Goal: Find contact information: Find contact information

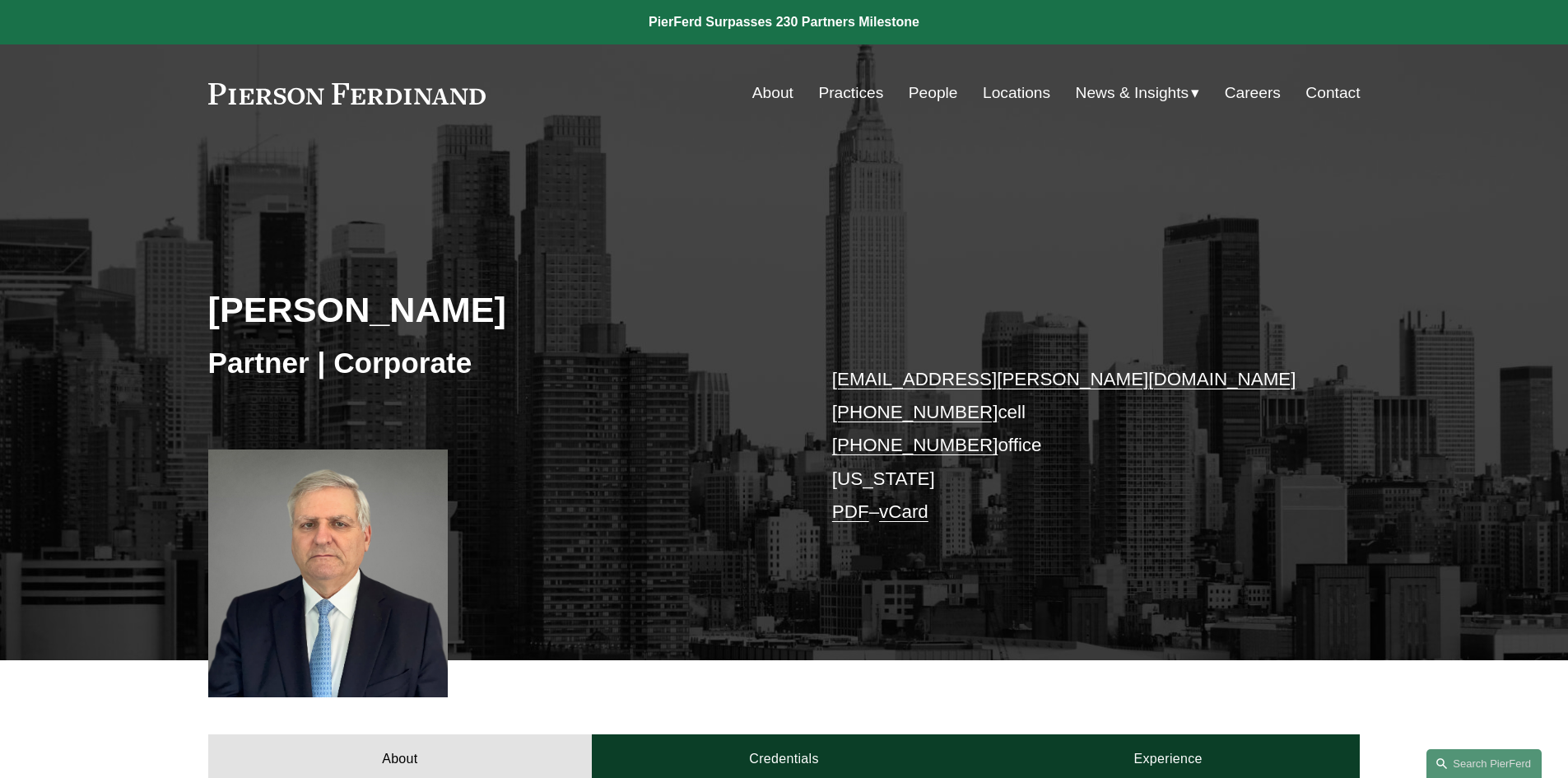
click at [265, 370] on h3 "Partner | Corporate" at bounding box center [496, 362] width 576 height 36
copy h3 "Partner"
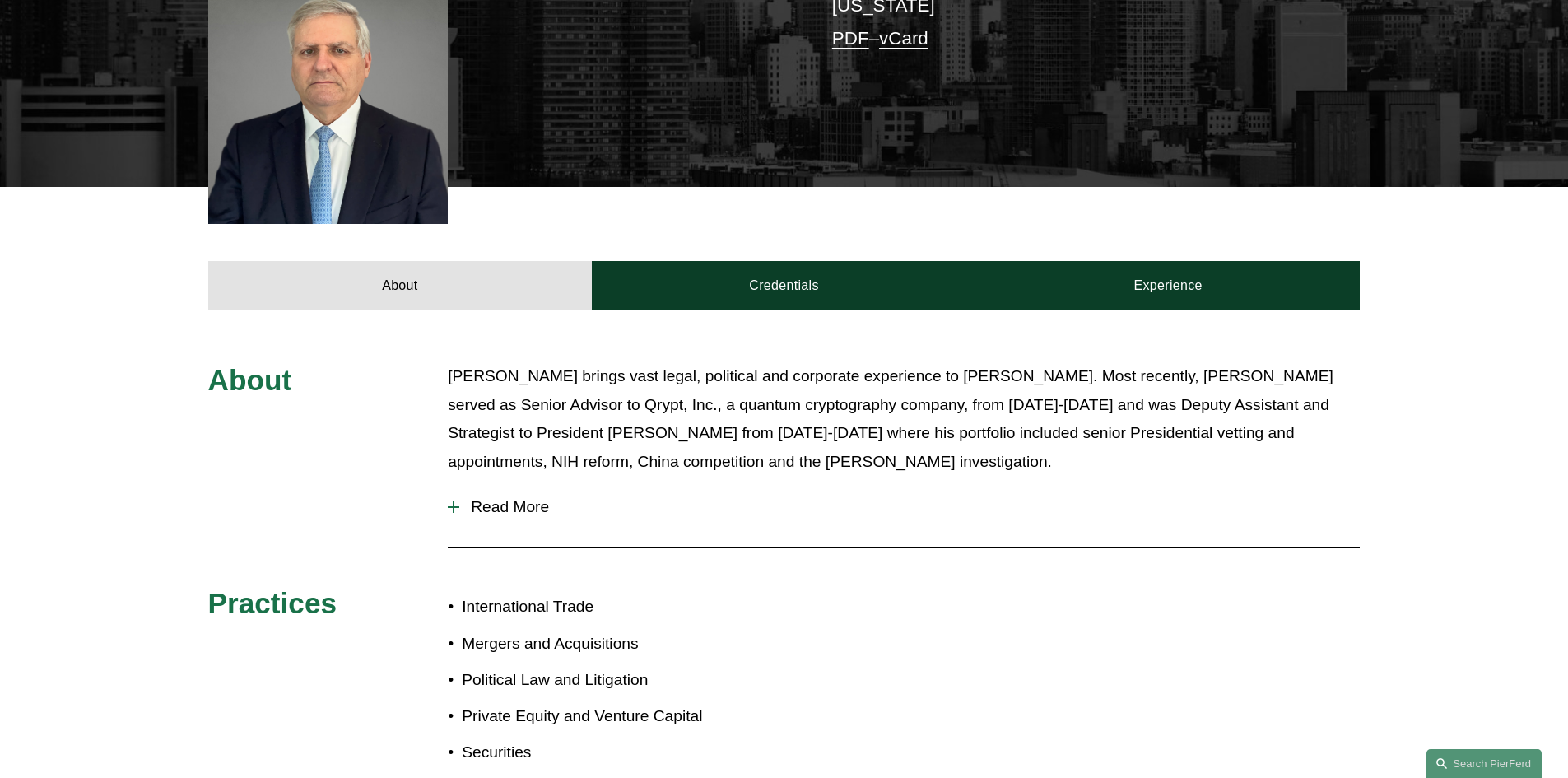
scroll to position [909, 0]
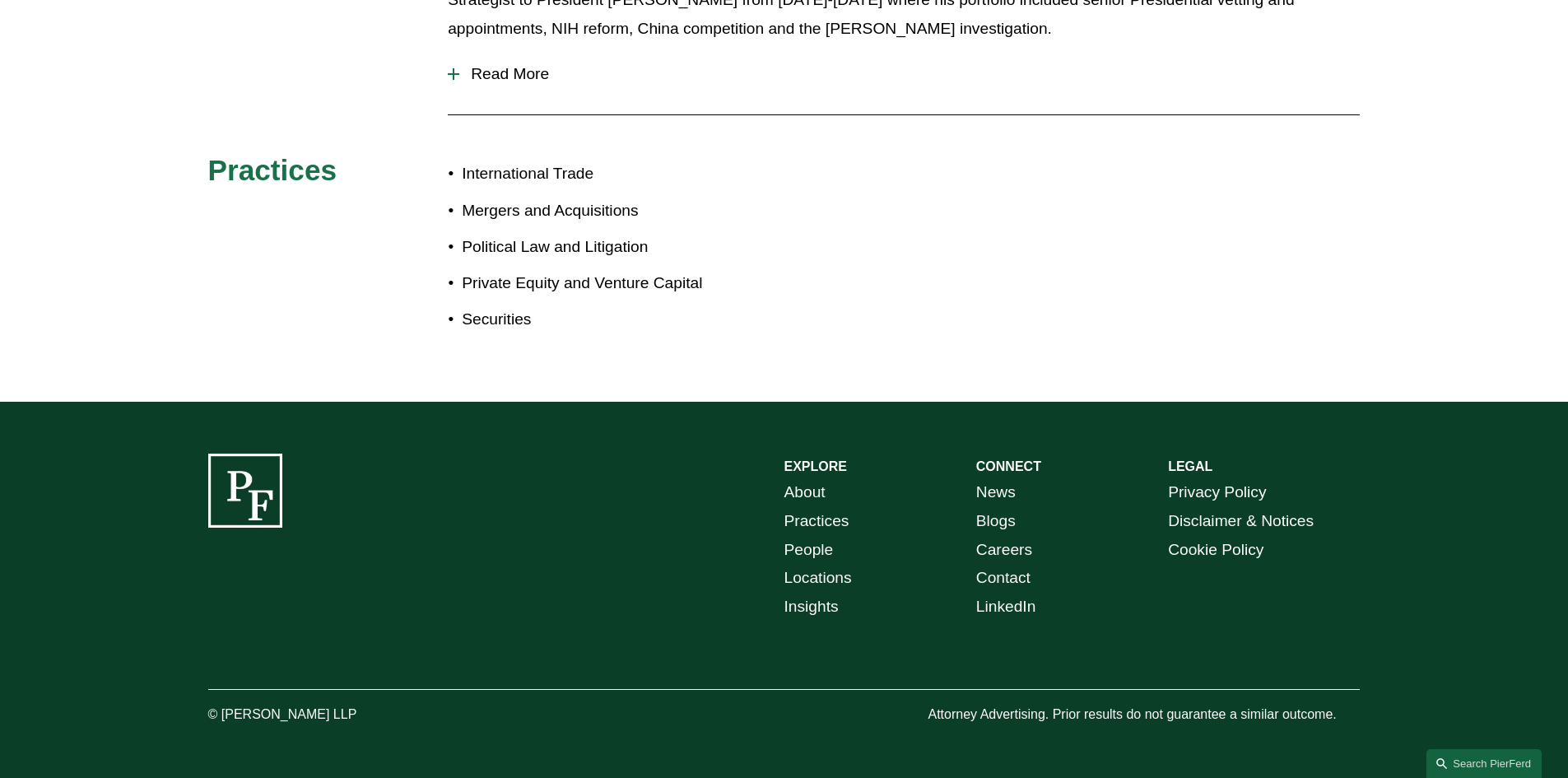
drag, startPoint x: 221, startPoint y: 719, endPoint x: 354, endPoint y: 718, distance: 133.0
click at [354, 718] on p "© [PERSON_NAME] LLP" at bounding box center [327, 714] width 240 height 24
copy p "[PERSON_NAME] LLP"
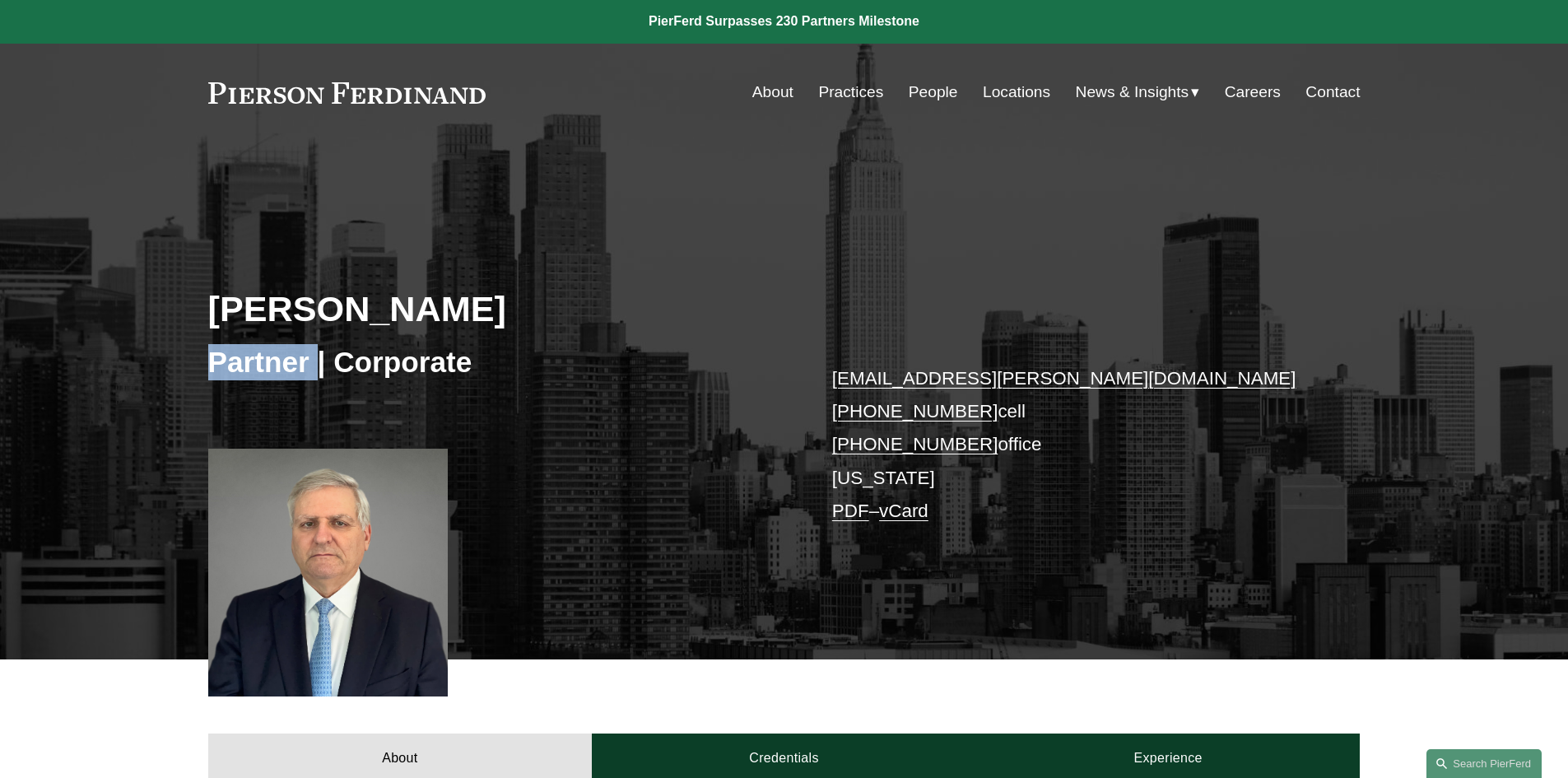
scroll to position [0, 0]
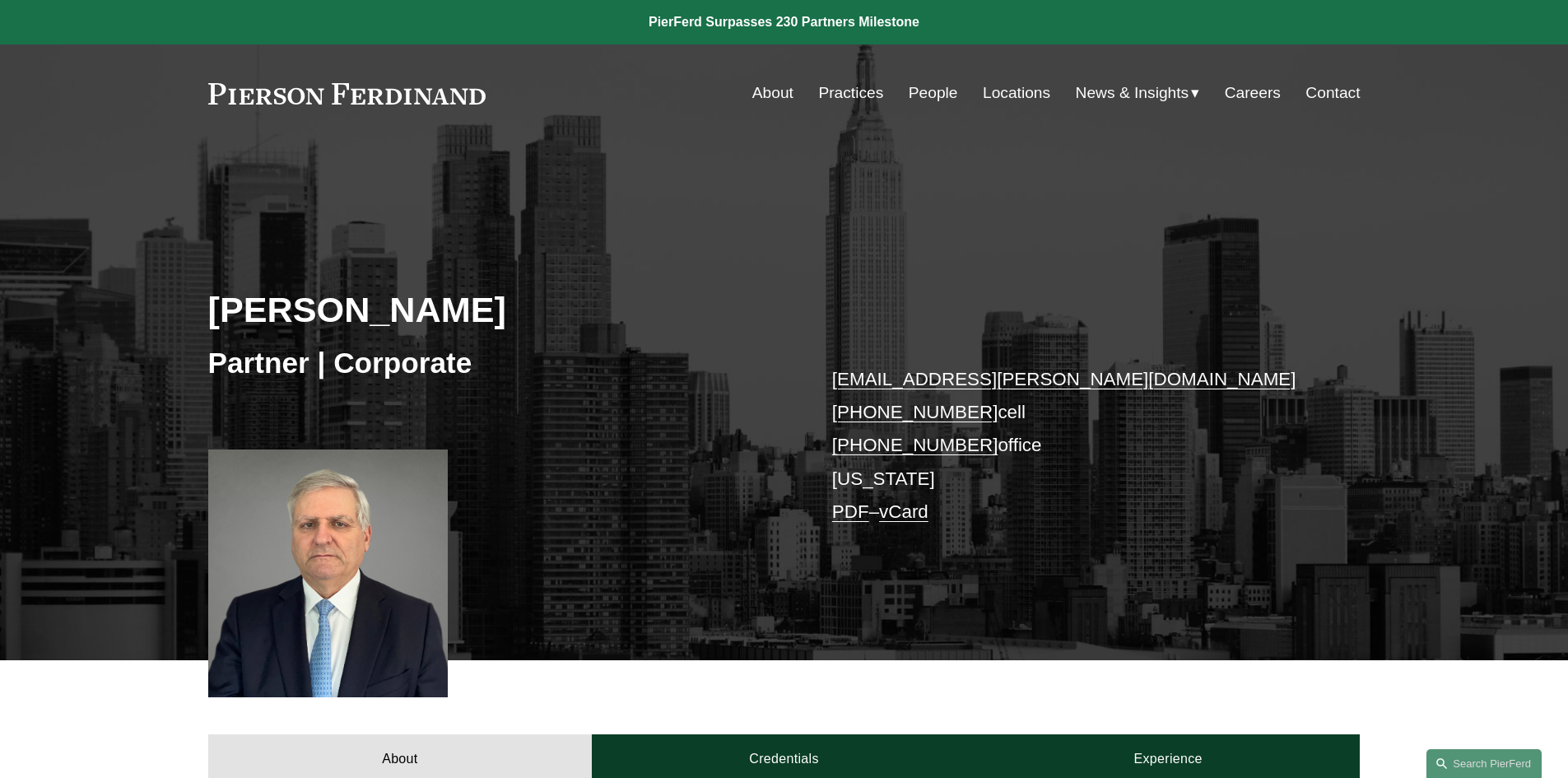
click at [854, 487] on p "[EMAIL_ADDRESS][PERSON_NAME][DOMAIN_NAME] [PHONE_NUMBER] cell [PHONE_NUMBER] of…" at bounding box center [1072, 446] width 480 height 166
click at [1341, 91] on link "Contact" at bounding box center [1332, 93] width 54 height 31
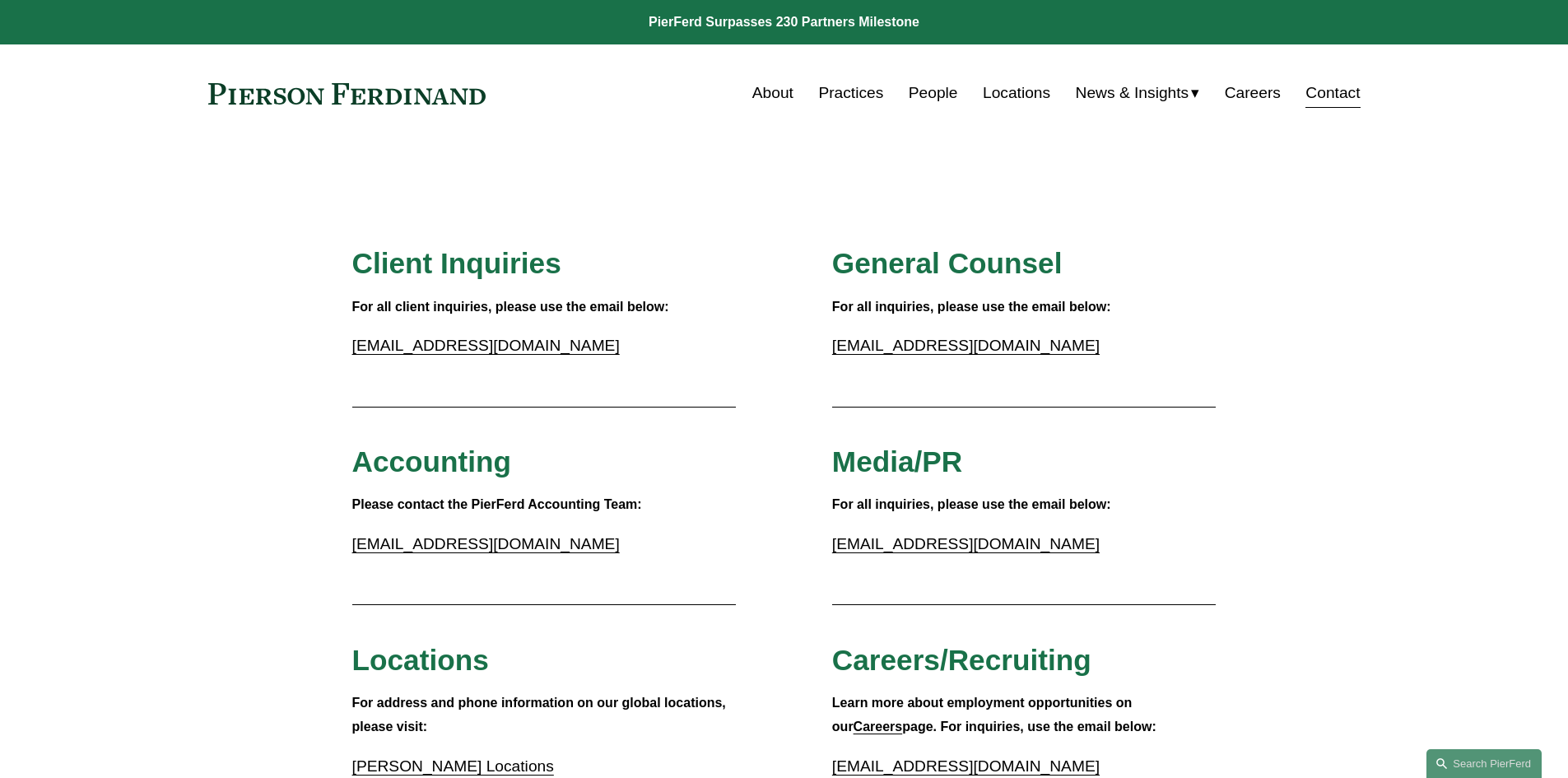
click at [1001, 92] on link "Locations" at bounding box center [1016, 93] width 67 height 31
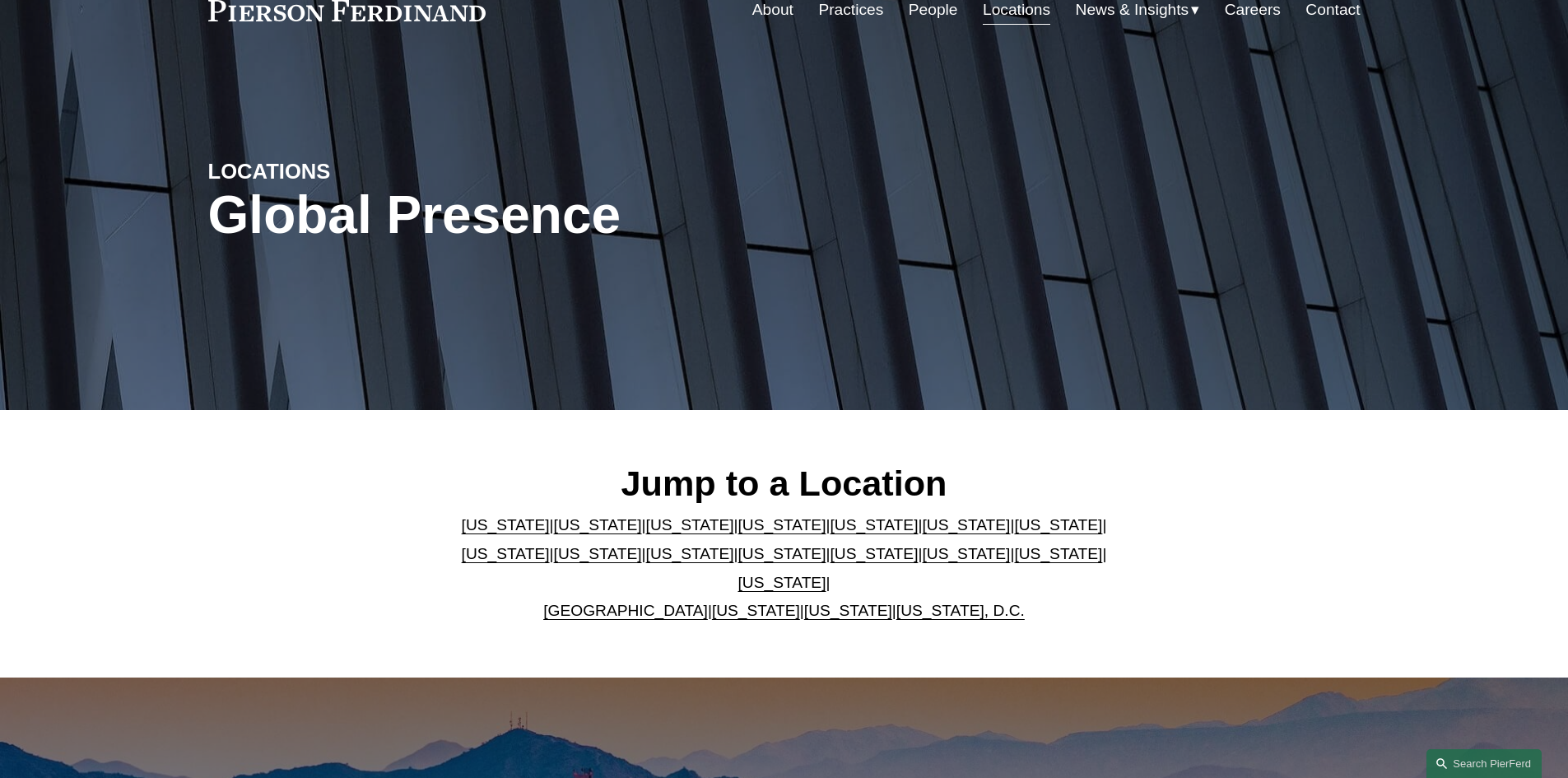
scroll to position [329, 0]
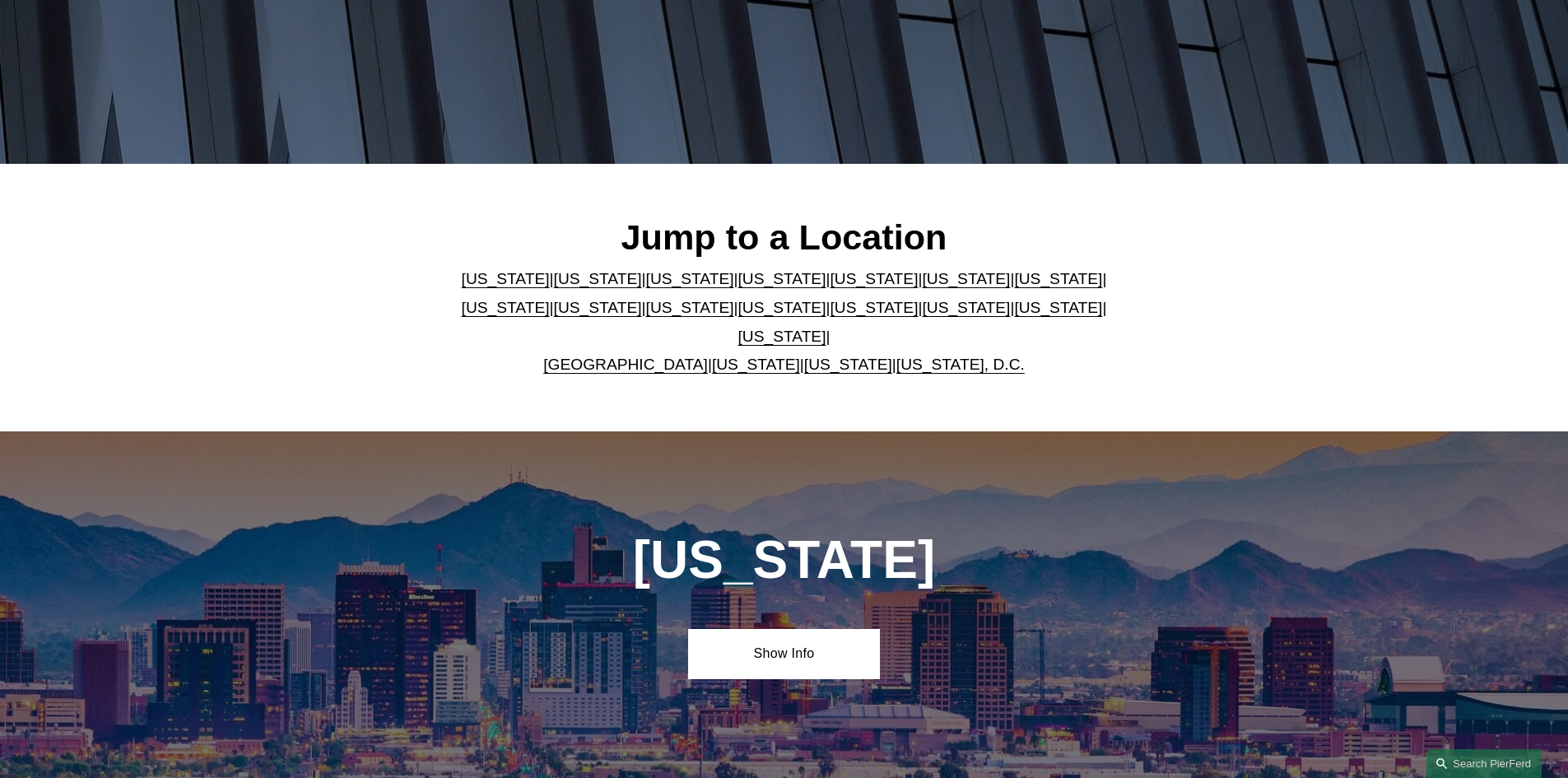
click at [739, 313] on link "[US_STATE]" at bounding box center [782, 307] width 88 height 17
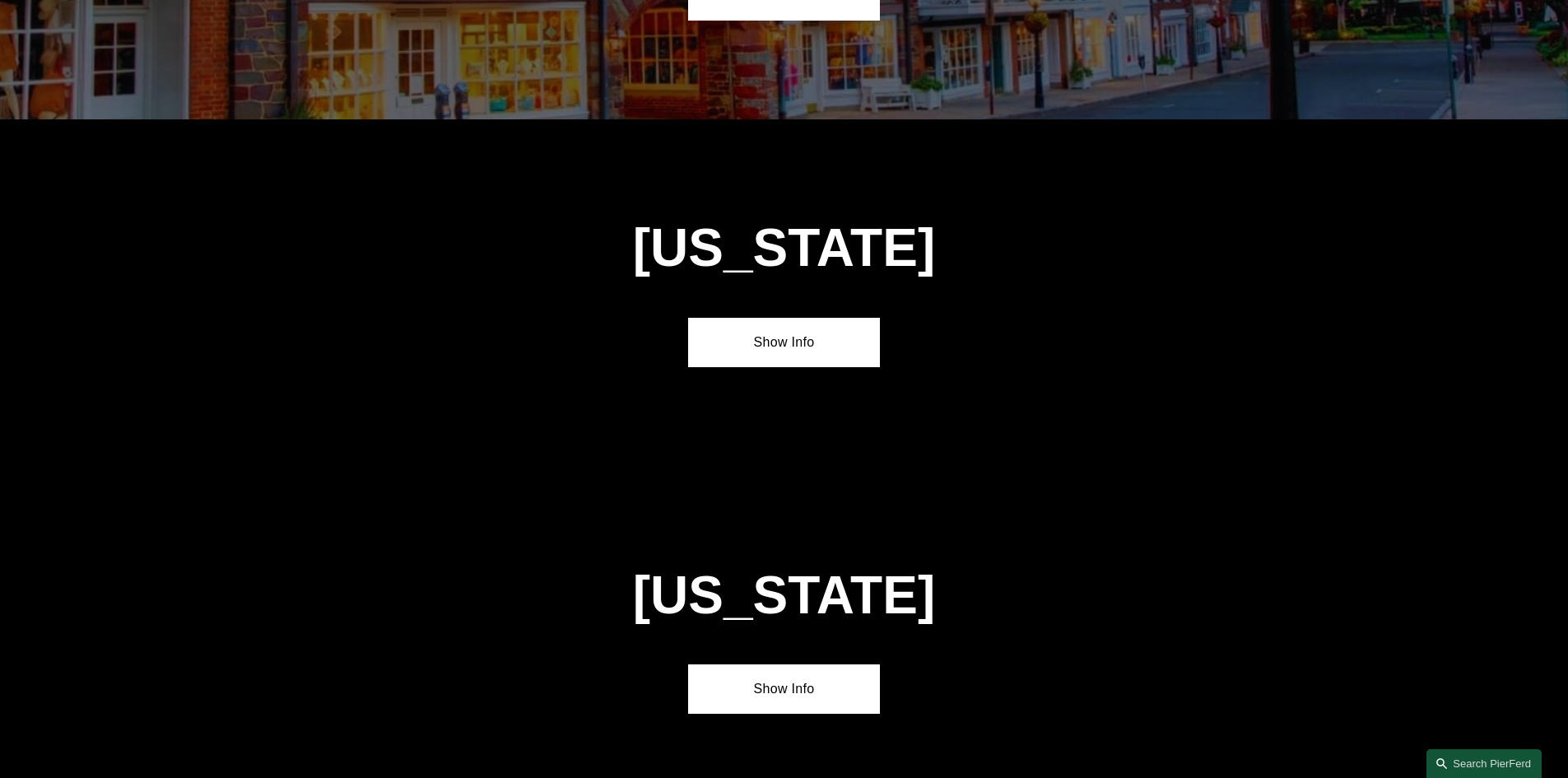
scroll to position [4218, 0]
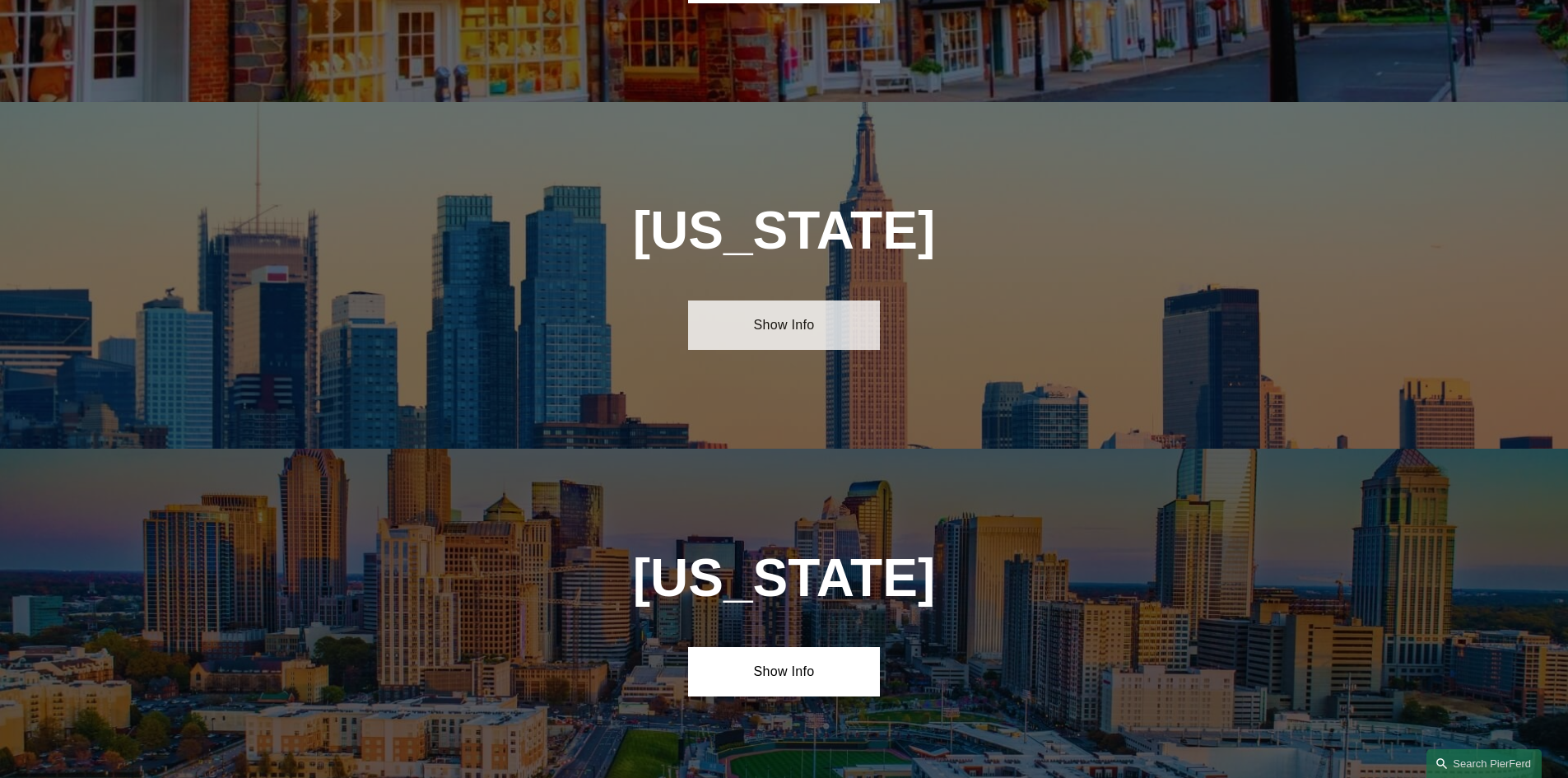
click at [810, 300] on link "Show Info" at bounding box center [784, 325] width 192 height 50
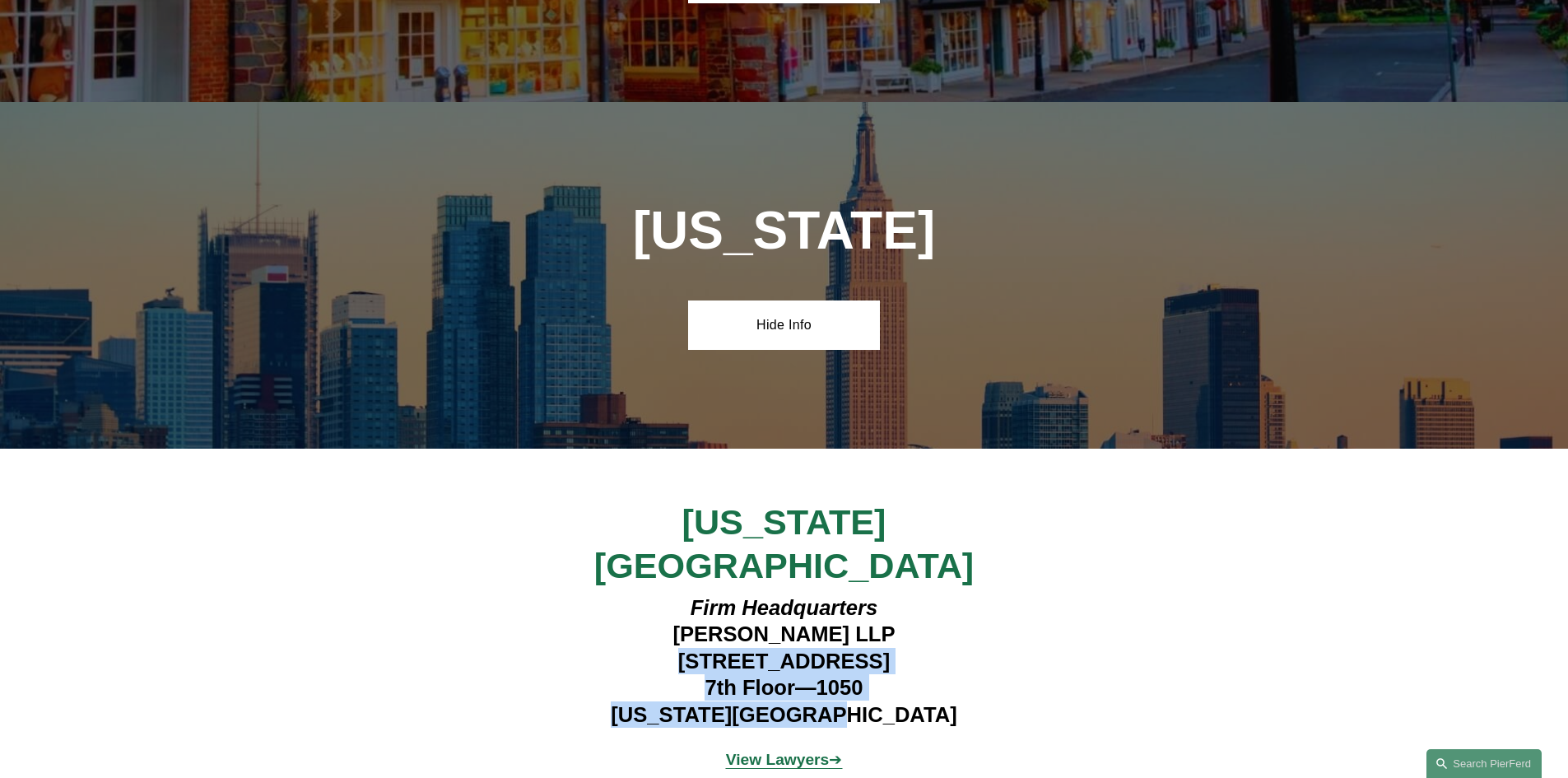
drag, startPoint x: 641, startPoint y: 513, endPoint x: 897, endPoint y: 572, distance: 262.7
click at [897, 595] on h4 "Firm Headquarters Pierson Ferdinand LLP 1270 Avenue of the Americas 7th Floor—1…" at bounding box center [784, 661] width 480 height 134
copy h4 "1270 Avenue of the Americas 7th Floor—1050 New York, NY 10020"
